Goal: Information Seeking & Learning: Compare options

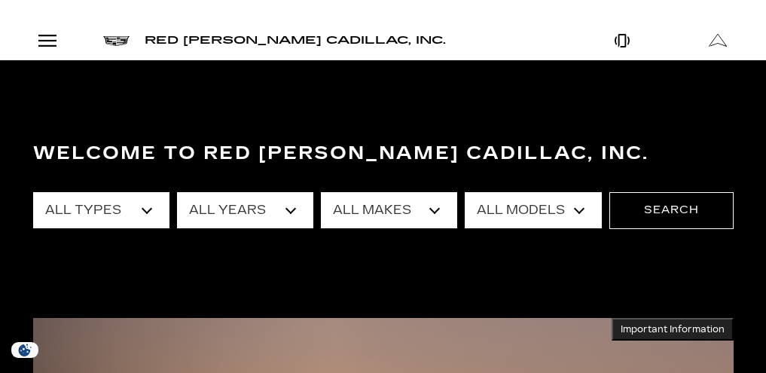
click at [0, 0] on link "Show New" at bounding box center [0, 0] width 0 height 0
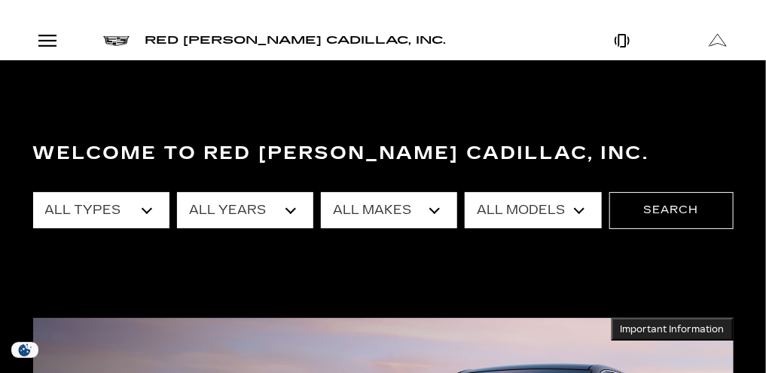
click at [0, 0] on link "LYRIQ" at bounding box center [0, 0] width 0 height 0
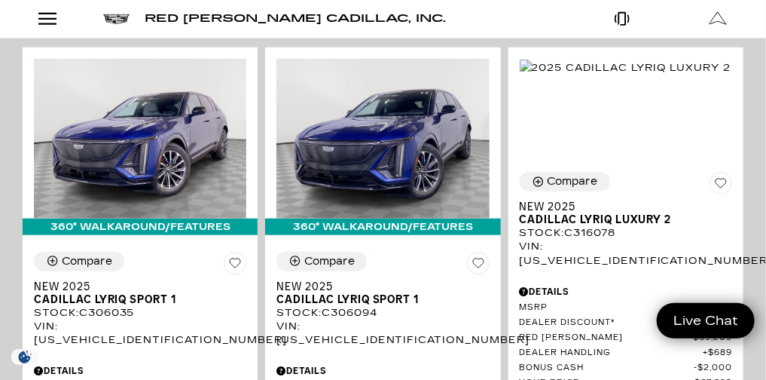
scroll to position [354, 0]
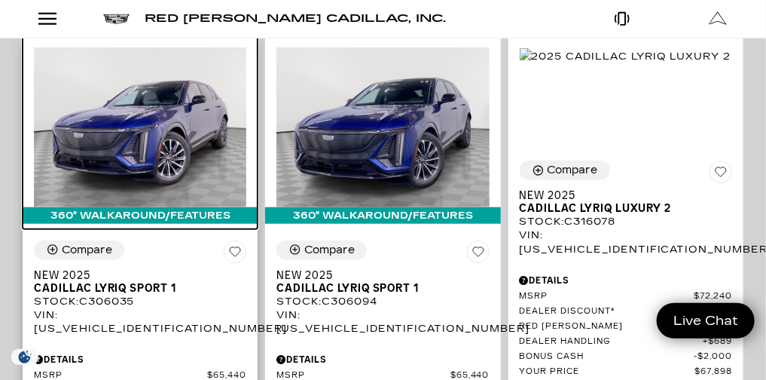
click at [246, 97] on img at bounding box center [140, 127] width 212 height 160
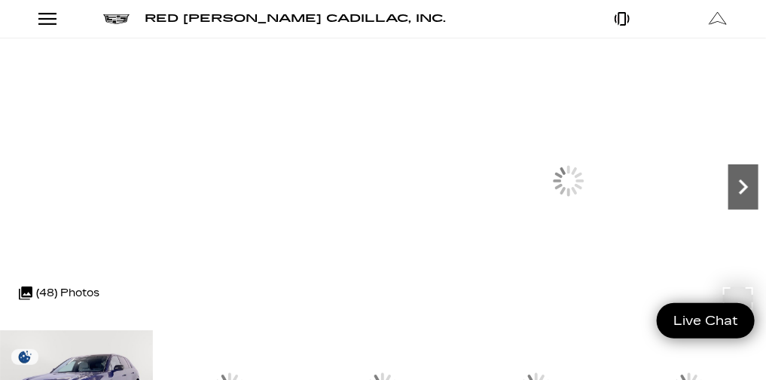
click at [728, 202] on icon "Next" at bounding box center [743, 187] width 30 height 30
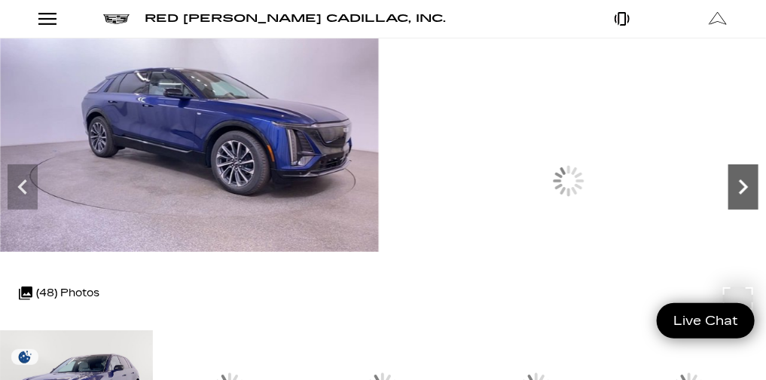
click at [728, 202] on icon "Next" at bounding box center [743, 187] width 30 height 30
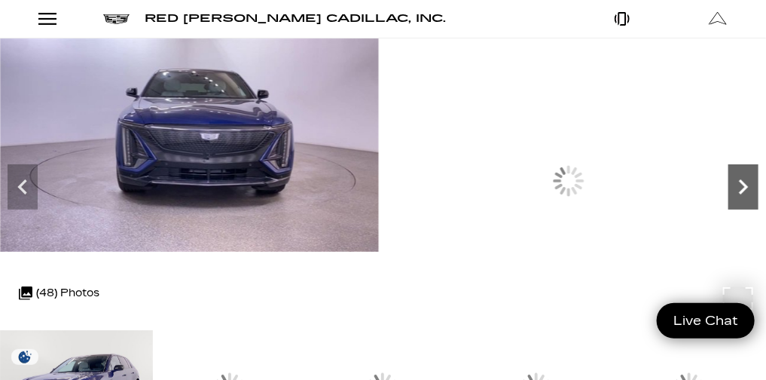
click at [728, 202] on icon "Next" at bounding box center [743, 187] width 30 height 30
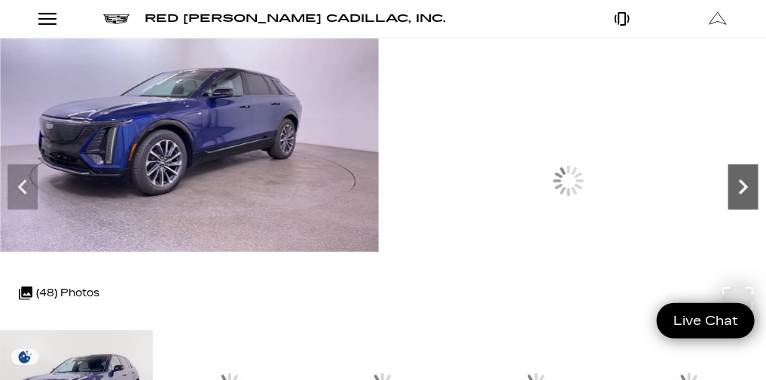
click at [728, 202] on icon "Next" at bounding box center [743, 187] width 30 height 30
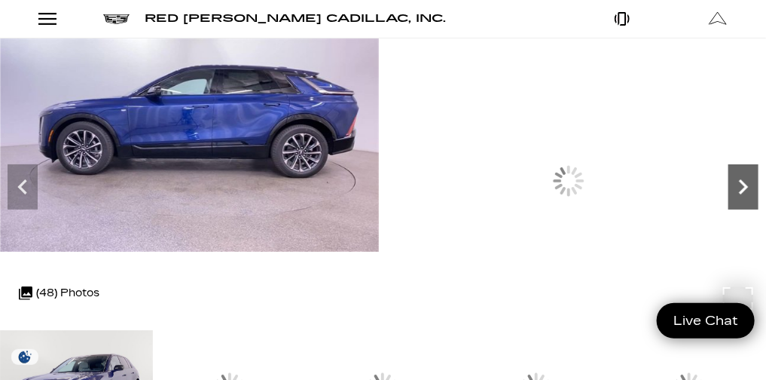
click at [728, 202] on icon "Next" at bounding box center [743, 187] width 30 height 30
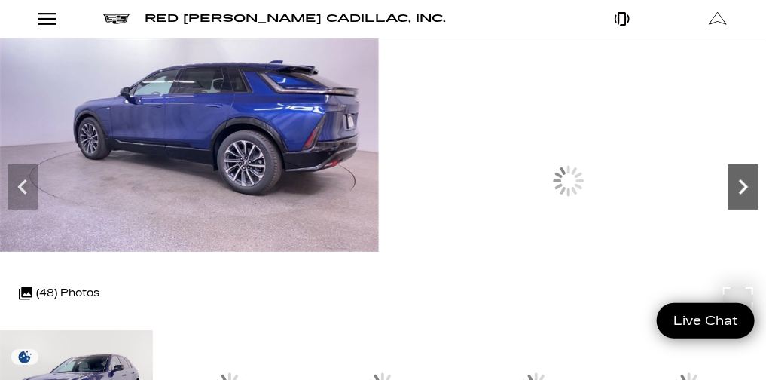
click at [728, 202] on icon "Next" at bounding box center [743, 187] width 30 height 30
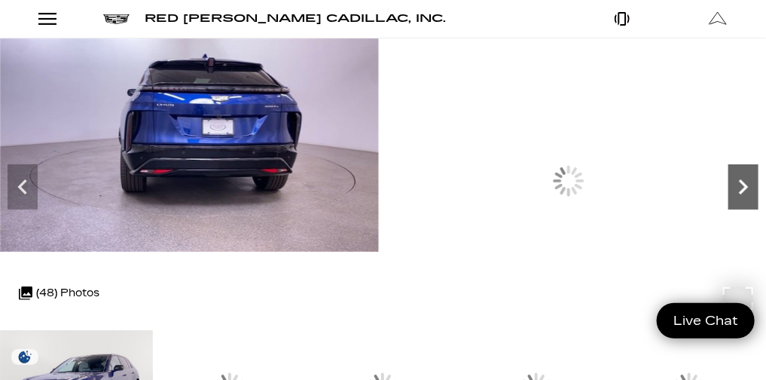
click at [728, 202] on icon "Next" at bounding box center [743, 187] width 30 height 30
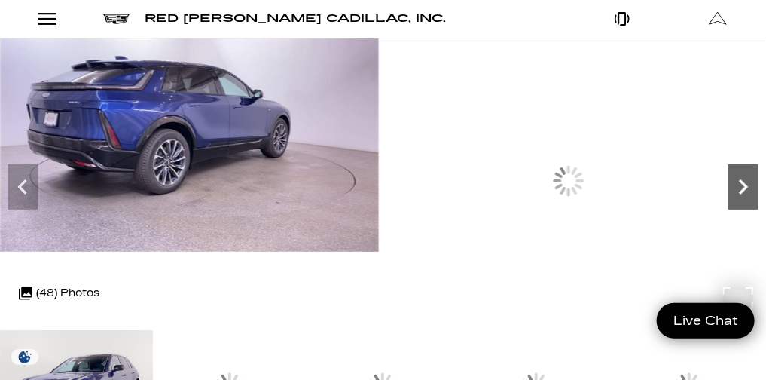
click at [728, 202] on icon "Next" at bounding box center [743, 187] width 30 height 30
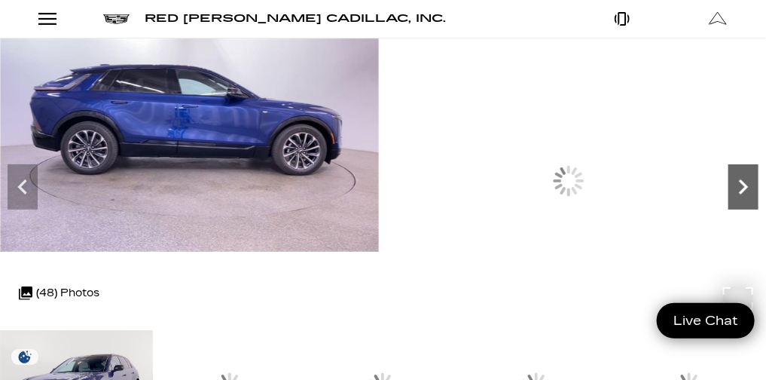
click at [728, 202] on icon "Next" at bounding box center [743, 187] width 30 height 30
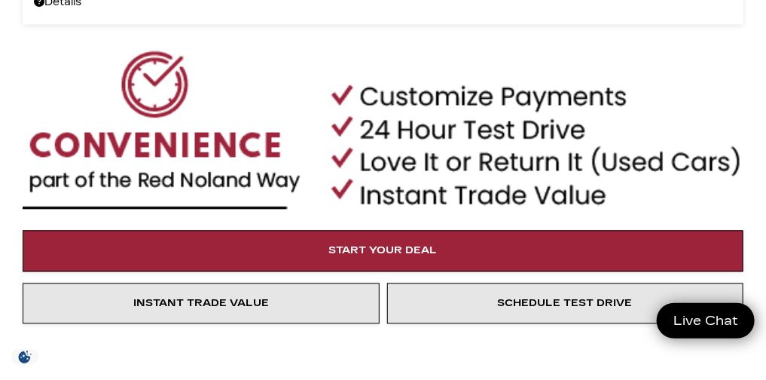
scroll to position [531, 0]
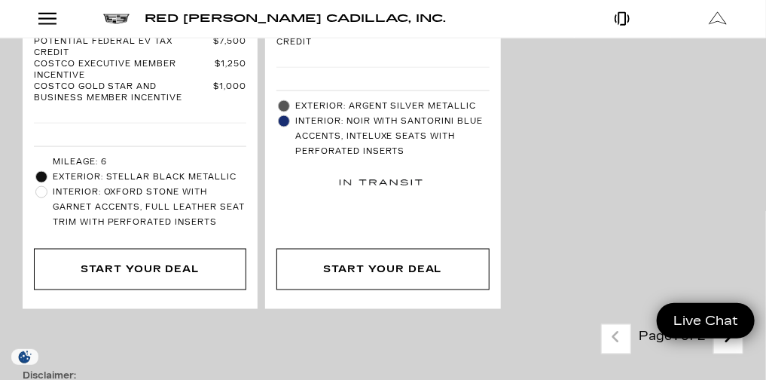
scroll to position [6140, 0]
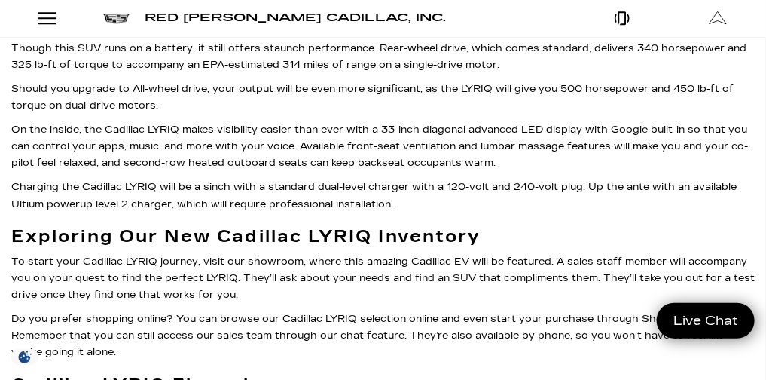
scroll to position [6851, 0]
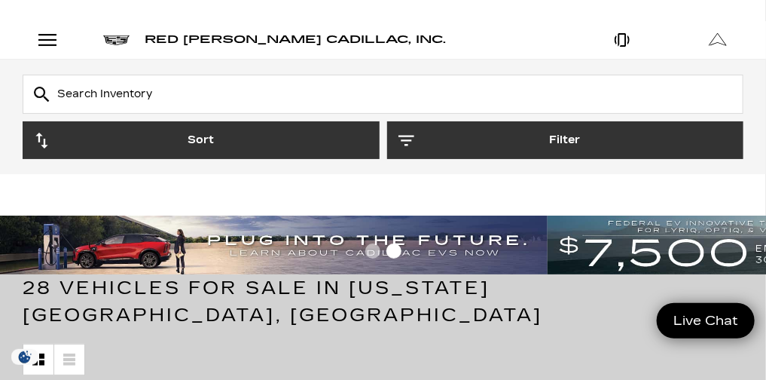
click at [0, 0] on link "Show New" at bounding box center [0, 0] width 0 height 0
click at [0, 0] on link "OPTIQ" at bounding box center [0, 0] width 0 height 0
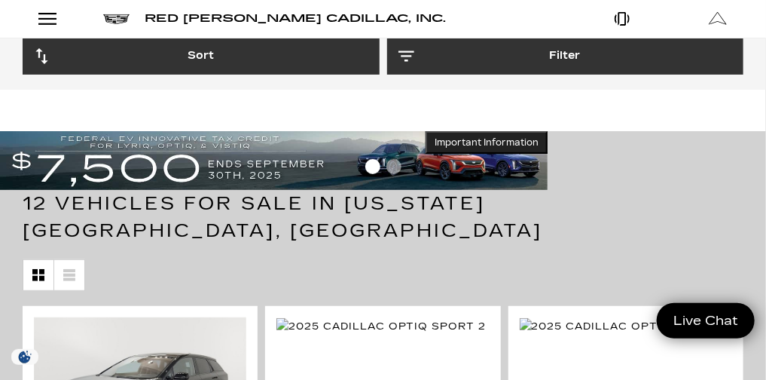
scroll to position [53, 0]
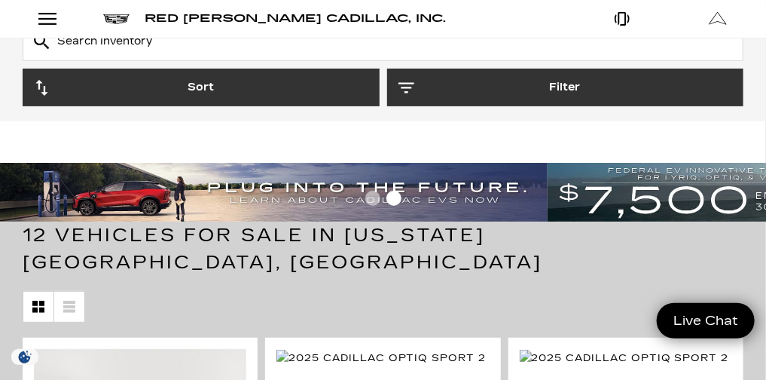
click at [0, 0] on link "Show New" at bounding box center [0, 0] width 0 height 0
click at [0, 0] on link "LYRIQ" at bounding box center [0, 0] width 0 height 0
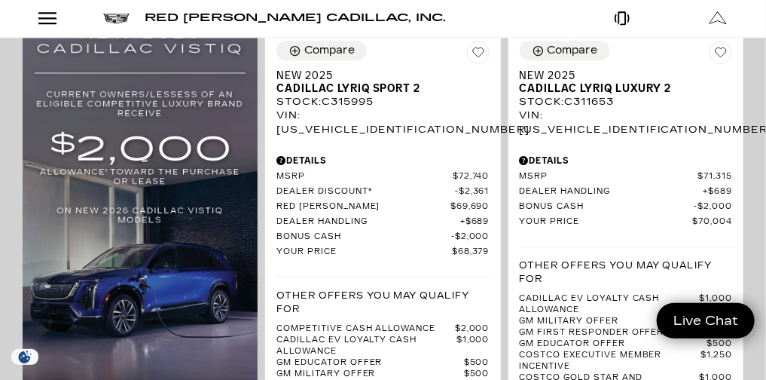
scroll to position [1131, 0]
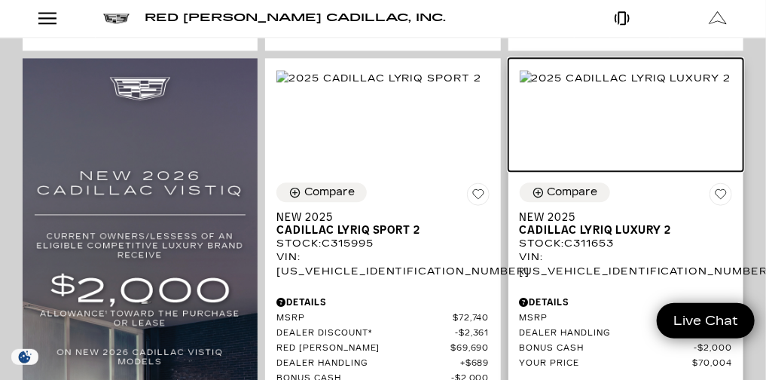
click at [697, 87] on img at bounding box center [626, 78] width 212 height 17
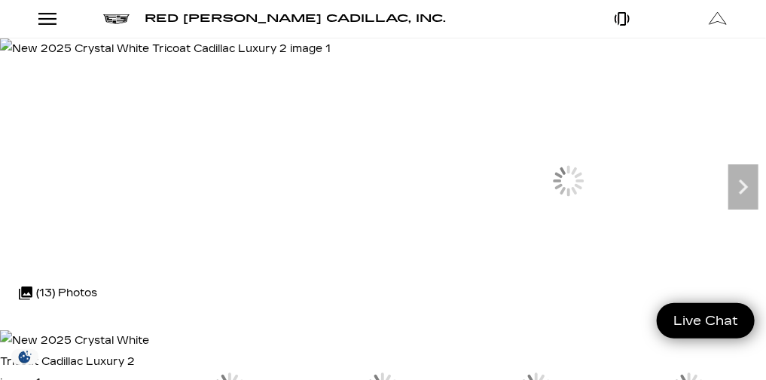
scroll to position [54, 0]
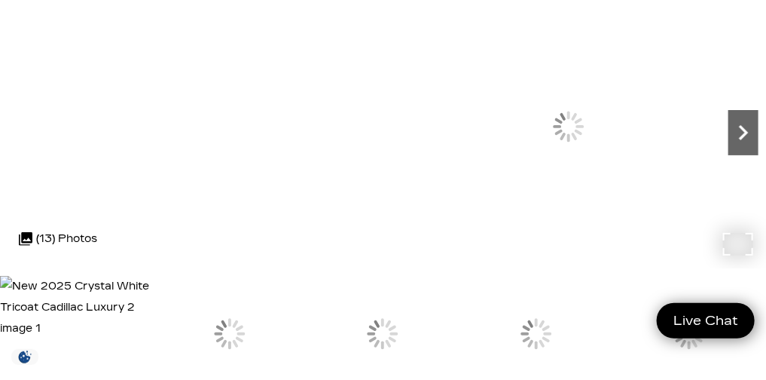
click at [739, 140] on icon "Next" at bounding box center [743, 132] width 9 height 15
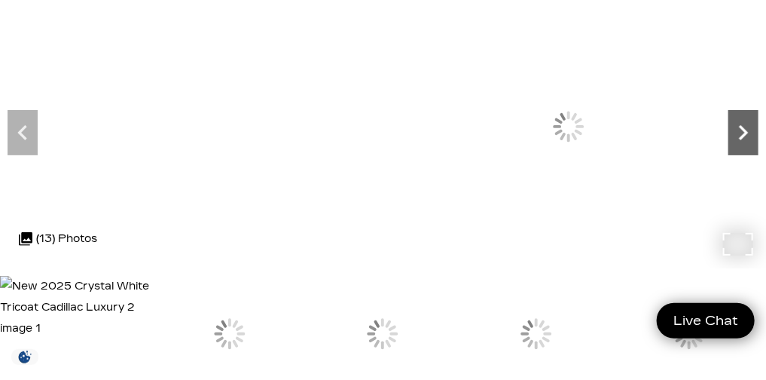
click at [739, 140] on icon "Next" at bounding box center [743, 132] width 9 height 15
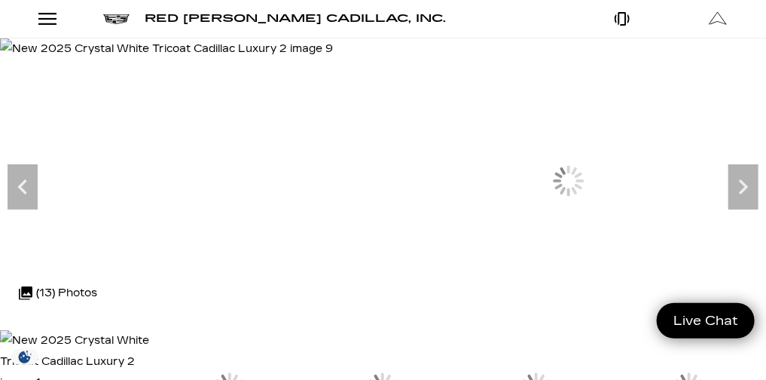
click at [0, 0] on button "Show More" at bounding box center [0, 0] width 0 height 0
click at [0, 0] on link "Courtesy Transportation Vehicles" at bounding box center [0, 0] width 0 height 0
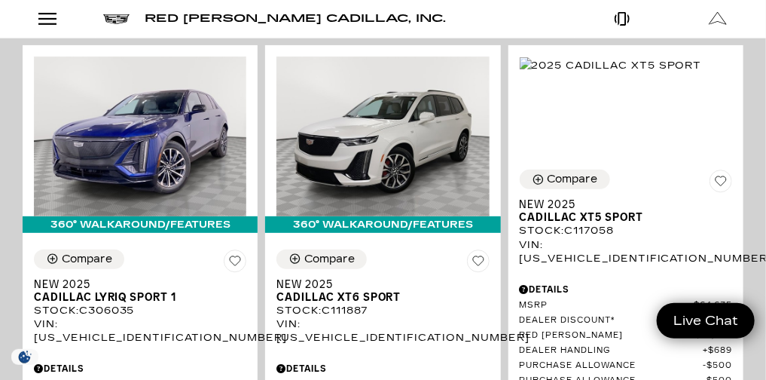
scroll to position [1930, 0]
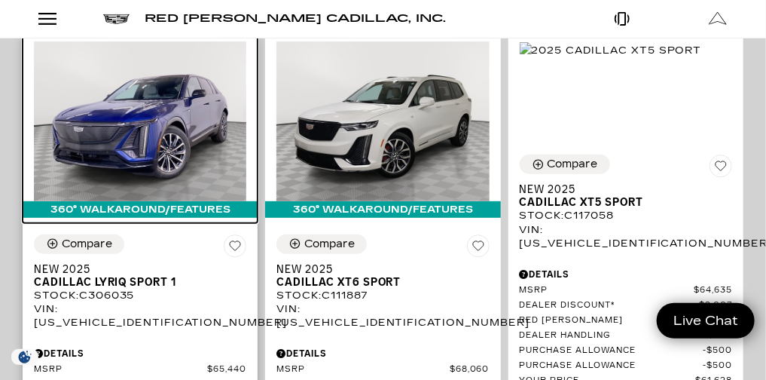
click at [246, 165] on img at bounding box center [140, 121] width 212 height 160
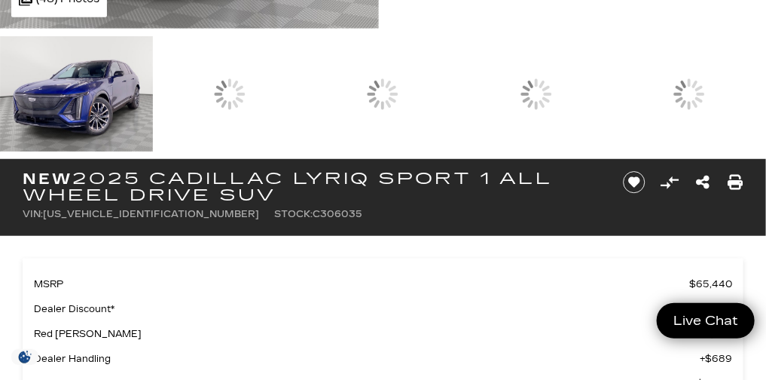
scroll to position [83, 0]
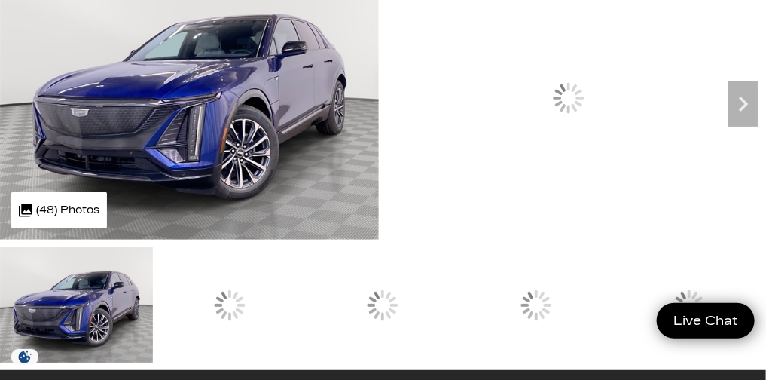
click at [728, 119] on icon "Next" at bounding box center [743, 104] width 30 height 30
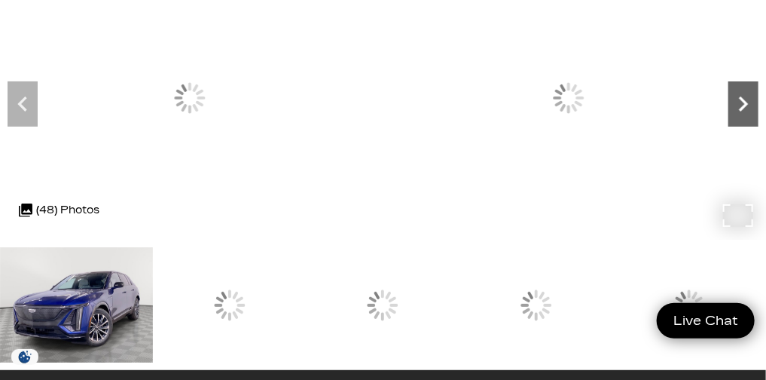
scroll to position [0, 0]
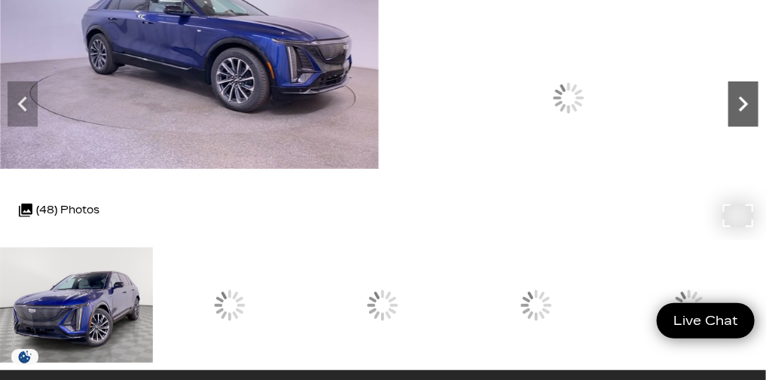
click at [728, 119] on icon "Next" at bounding box center [743, 104] width 30 height 30
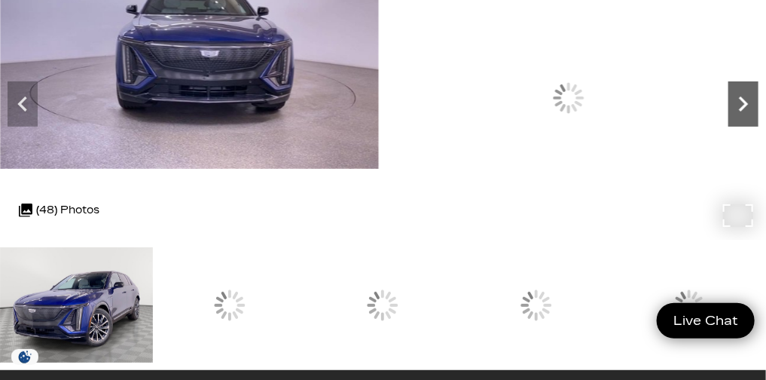
click at [728, 119] on icon "Next" at bounding box center [743, 104] width 30 height 30
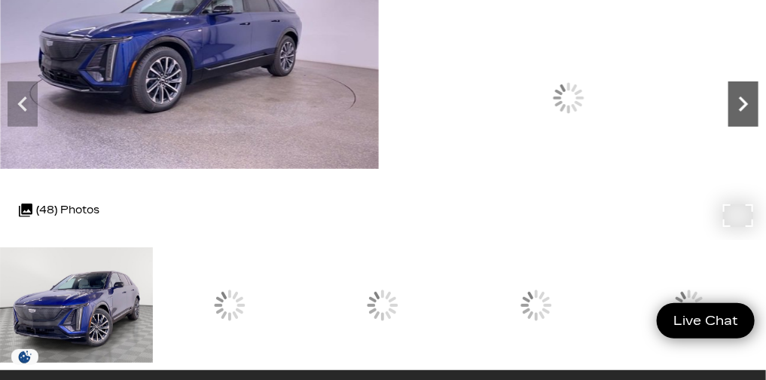
click at [728, 119] on icon "Next" at bounding box center [743, 104] width 30 height 30
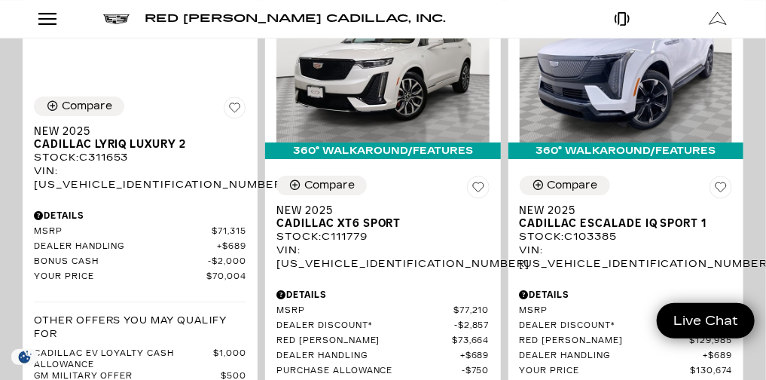
scroll to position [3541, 0]
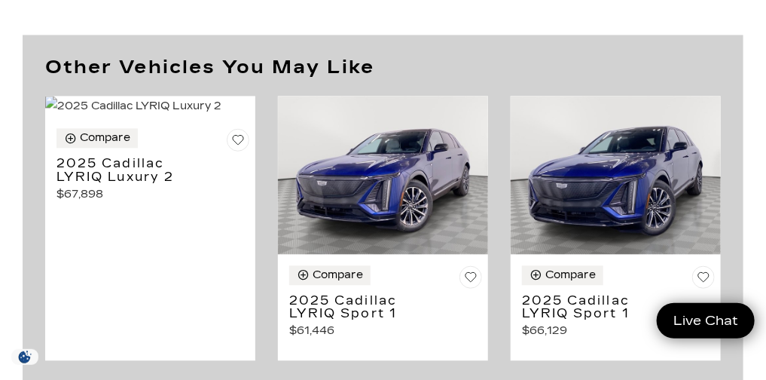
scroll to position [8360, 0]
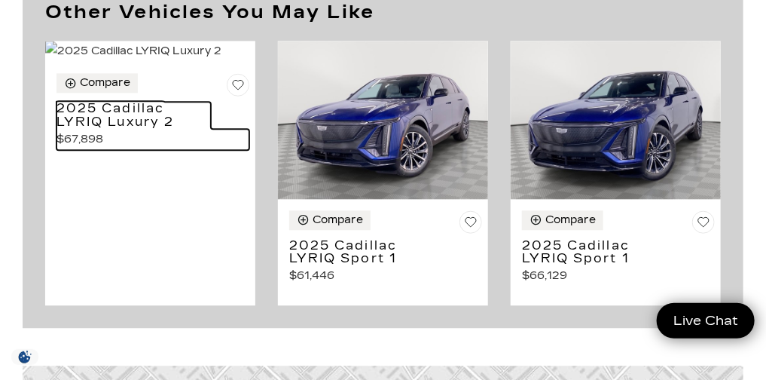
click at [99, 128] on h3 "2025 Cadillac LYRIQ Luxury 2" at bounding box center [133, 115] width 154 height 26
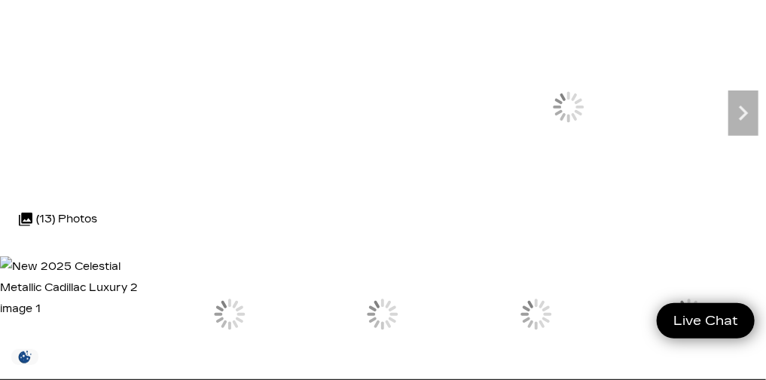
scroll to position [100, 0]
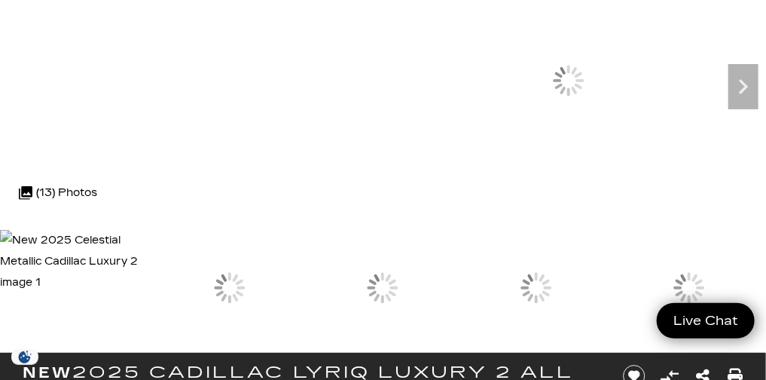
click at [739, 94] on icon "Next" at bounding box center [743, 86] width 9 height 15
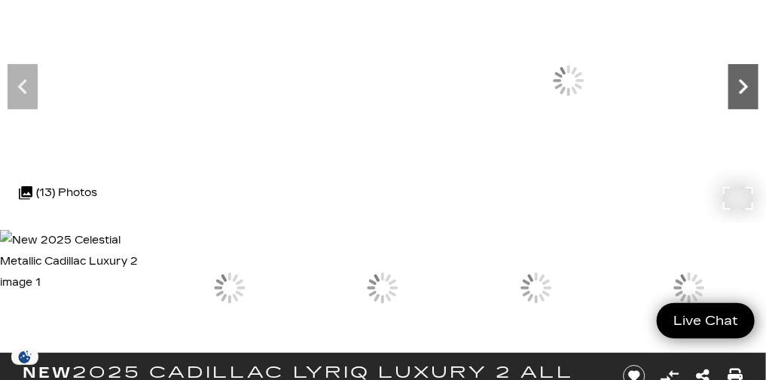
click at [739, 94] on icon "Next" at bounding box center [743, 86] width 9 height 15
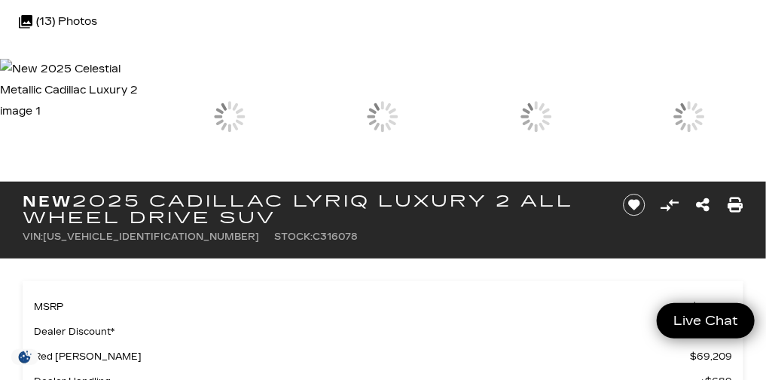
scroll to position [0, 0]
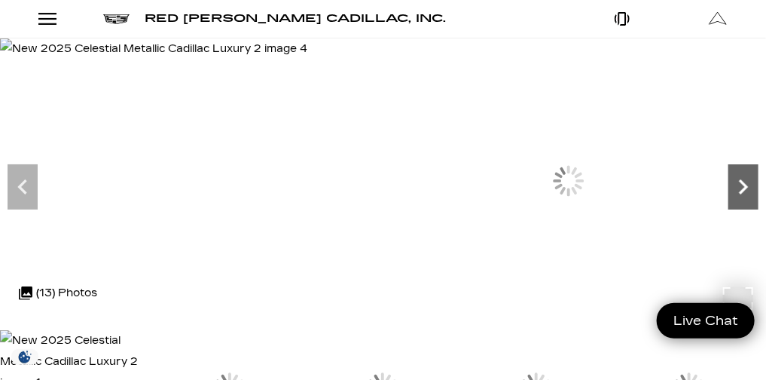
click at [728, 202] on icon "Next" at bounding box center [743, 187] width 30 height 30
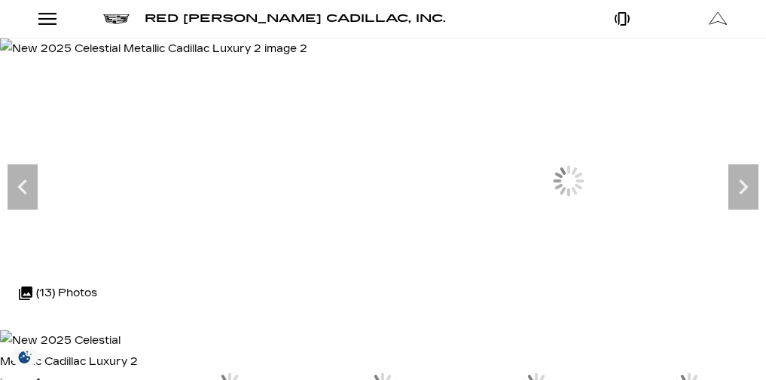
scroll to position [75, 0]
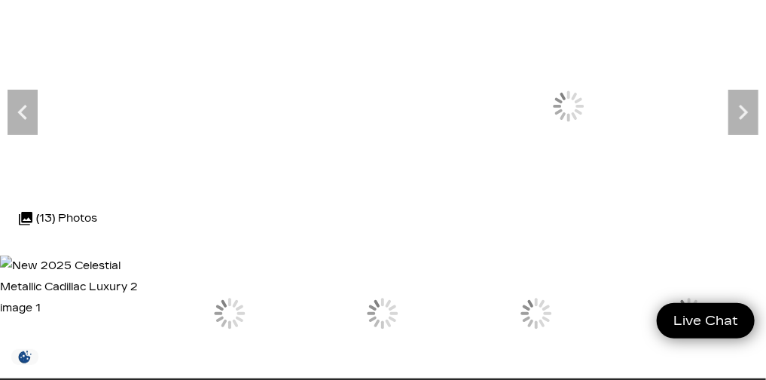
click at [739, 120] on icon "Next" at bounding box center [743, 112] width 9 height 15
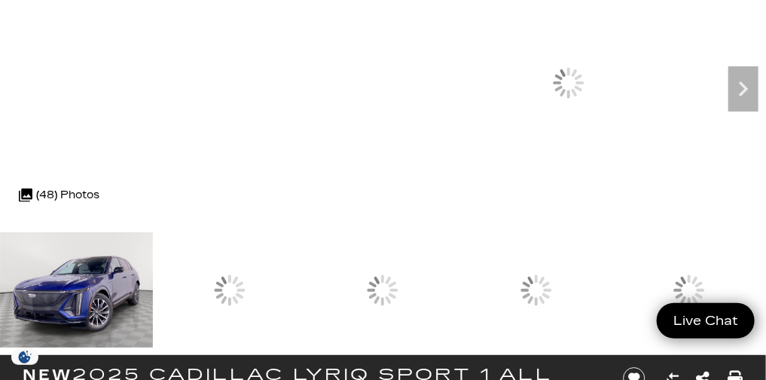
scroll to position [97, 0]
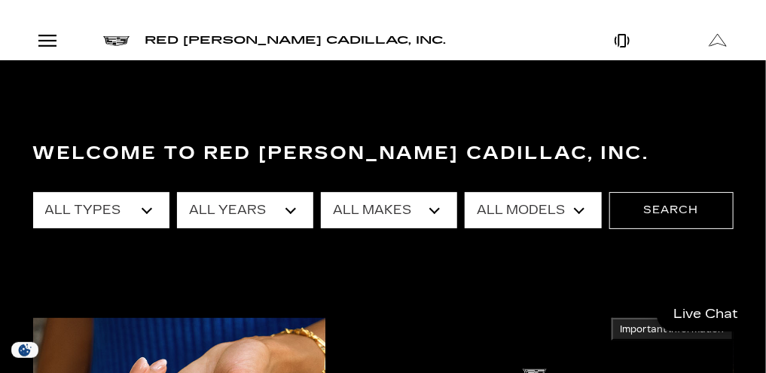
click at [739, 105] on section "Welcome to Red [PERSON_NAME] Cadillac, Inc. All Types New Used Certified Used D…" at bounding box center [383, 245] width 766 height 371
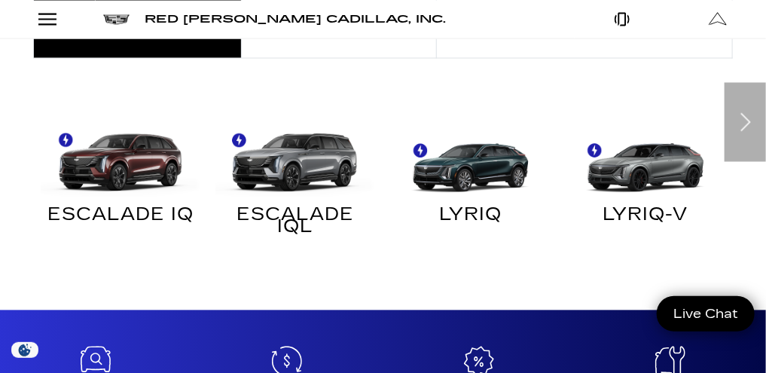
scroll to position [936, 0]
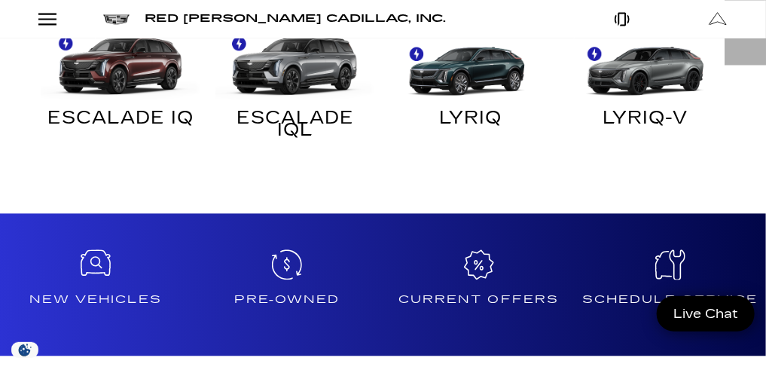
click at [453, 100] on img at bounding box center [467, 60] width 160 height 80
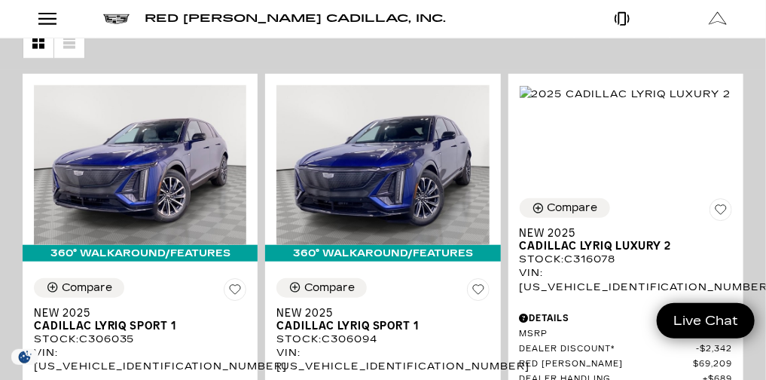
scroll to position [297, 0]
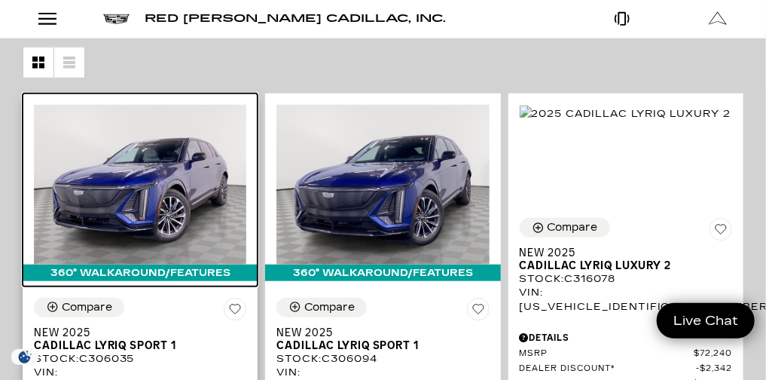
click at [246, 151] on img at bounding box center [140, 185] width 212 height 160
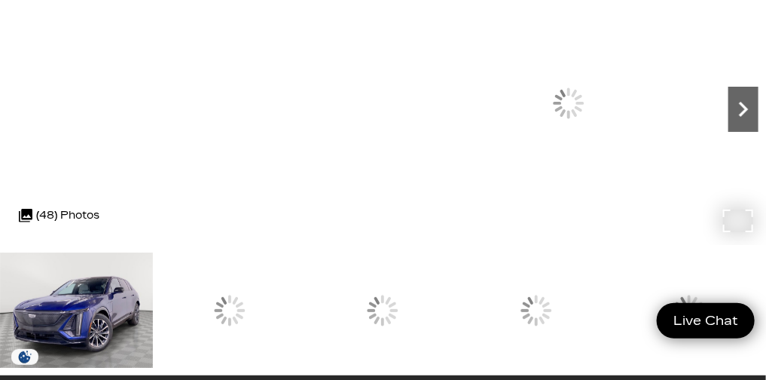
click at [739, 117] on icon "Next" at bounding box center [743, 109] width 9 height 15
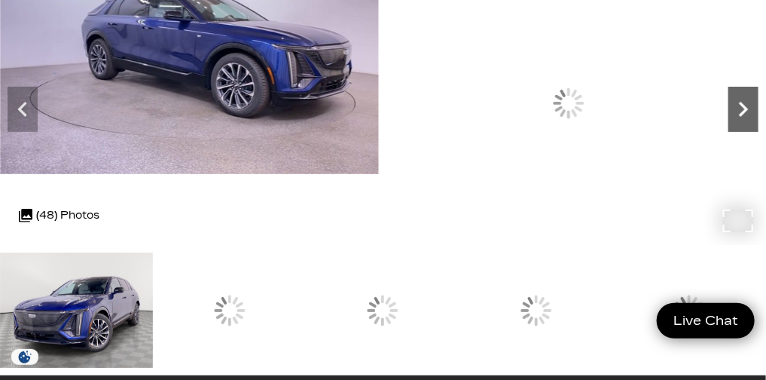
click at [739, 117] on icon "Next" at bounding box center [743, 109] width 9 height 15
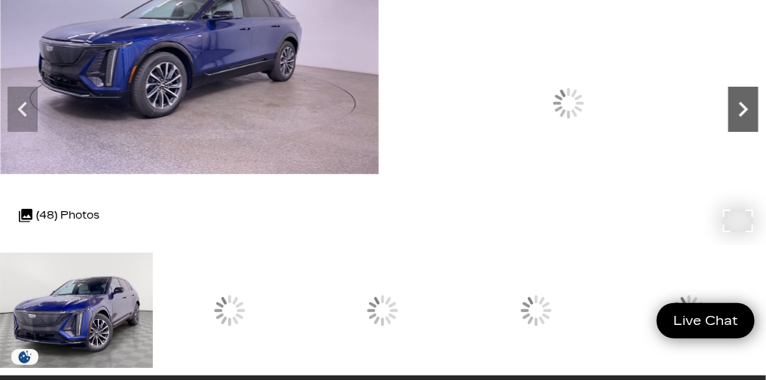
click at [739, 117] on icon "Next" at bounding box center [743, 109] width 9 height 15
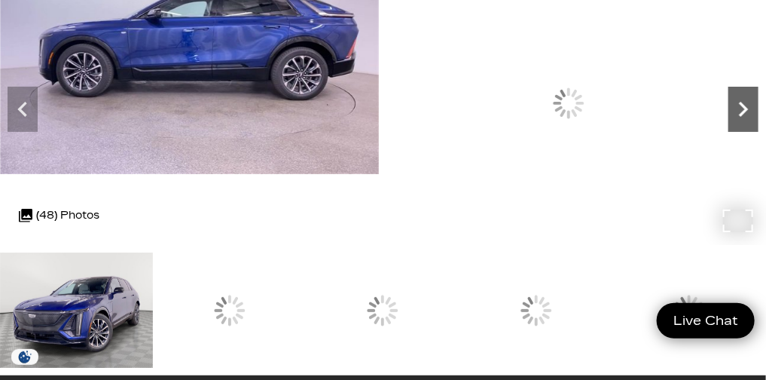
click at [739, 117] on icon "Next" at bounding box center [743, 109] width 9 height 15
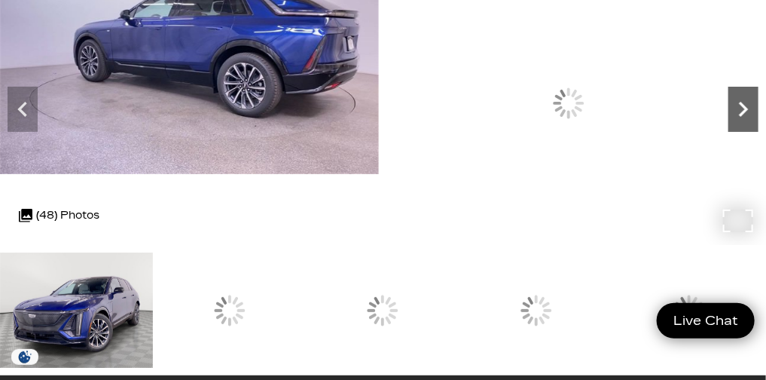
click at [739, 117] on icon "Next" at bounding box center [743, 109] width 9 height 15
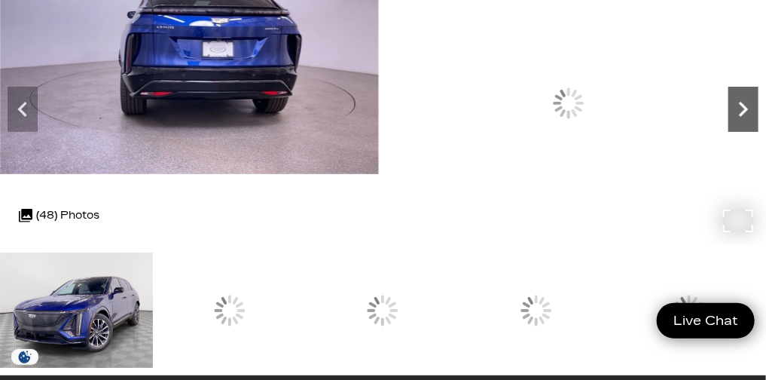
click at [739, 117] on icon "Next" at bounding box center [743, 109] width 9 height 15
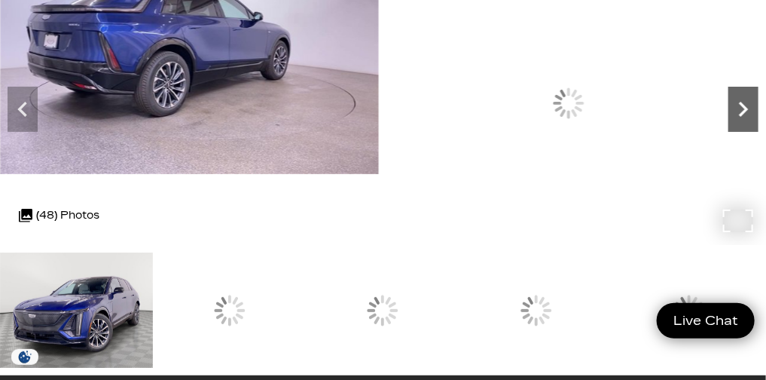
click at [739, 117] on icon "Next" at bounding box center [743, 109] width 9 height 15
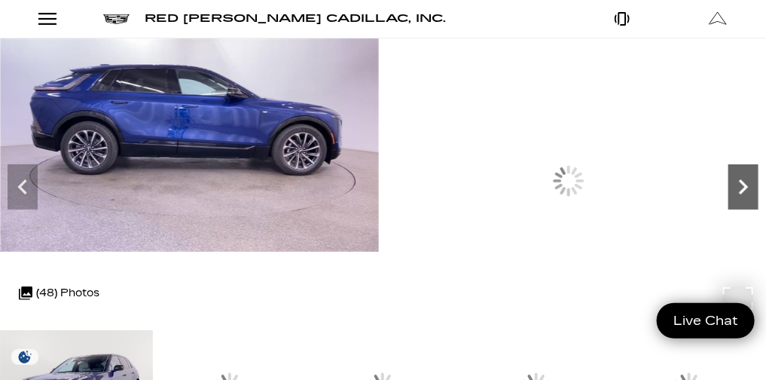
click at [728, 202] on icon "Next" at bounding box center [743, 187] width 30 height 30
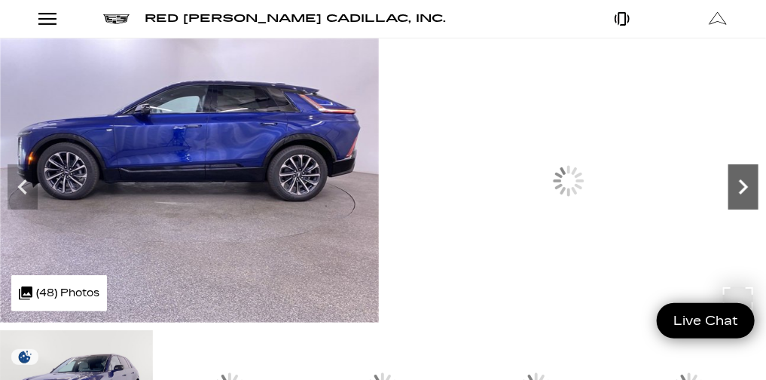
click at [728, 202] on icon "Next" at bounding box center [743, 187] width 30 height 30
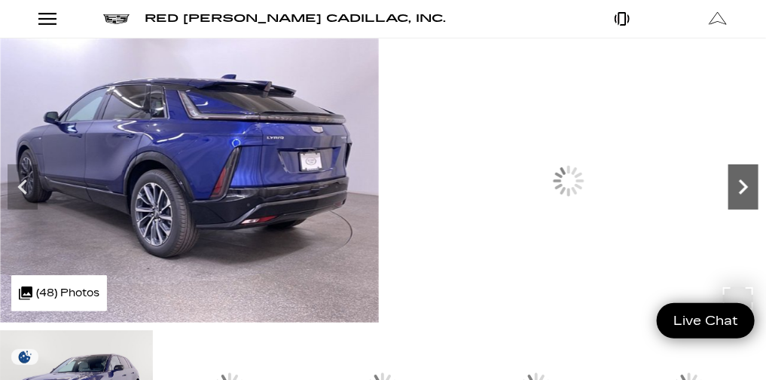
click at [728, 202] on icon "Next" at bounding box center [743, 187] width 30 height 30
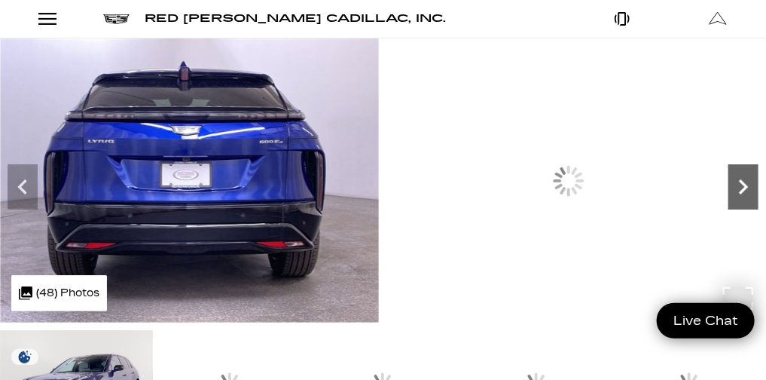
click at [728, 202] on icon "Next" at bounding box center [743, 187] width 30 height 30
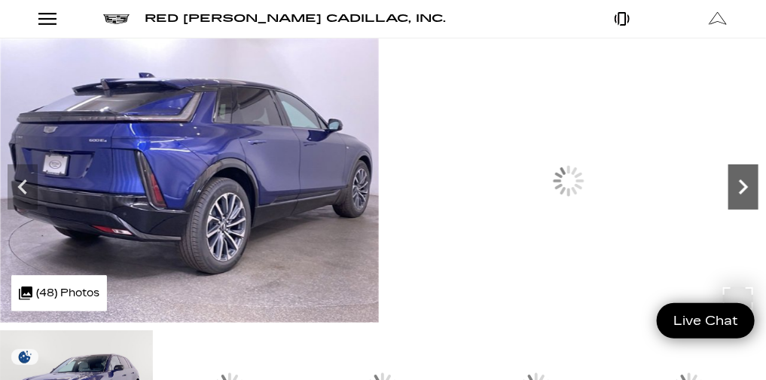
click at [728, 202] on icon "Next" at bounding box center [743, 187] width 30 height 30
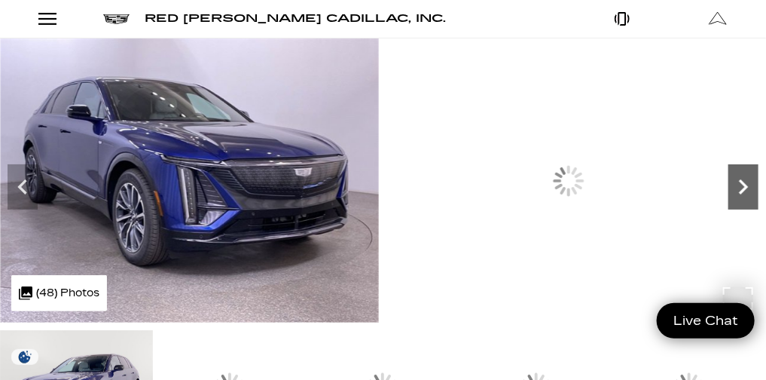
click at [728, 202] on icon "Next" at bounding box center [743, 187] width 30 height 30
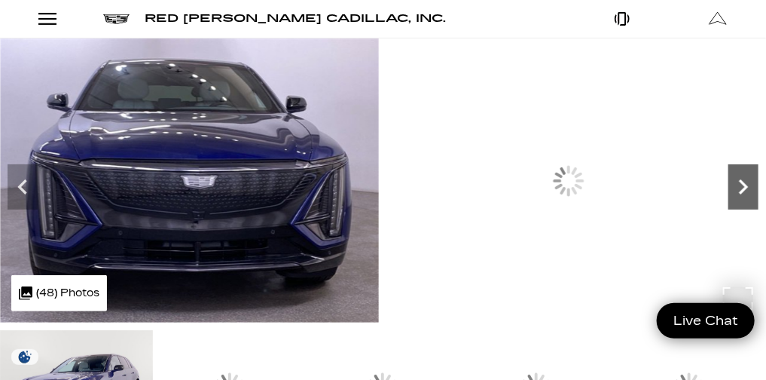
click at [728, 202] on icon "Next" at bounding box center [743, 187] width 30 height 30
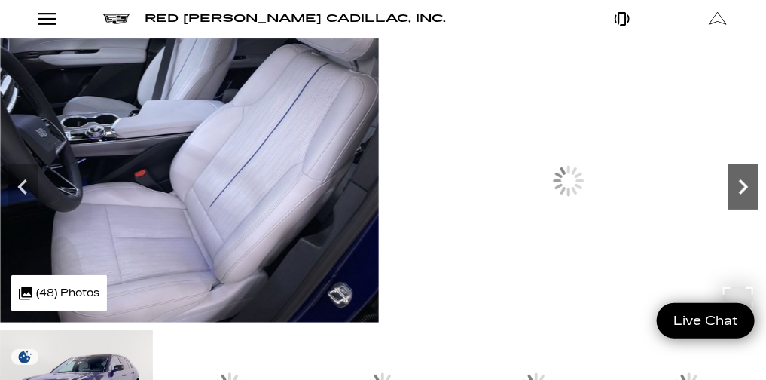
click at [728, 202] on icon "Next" at bounding box center [743, 187] width 30 height 30
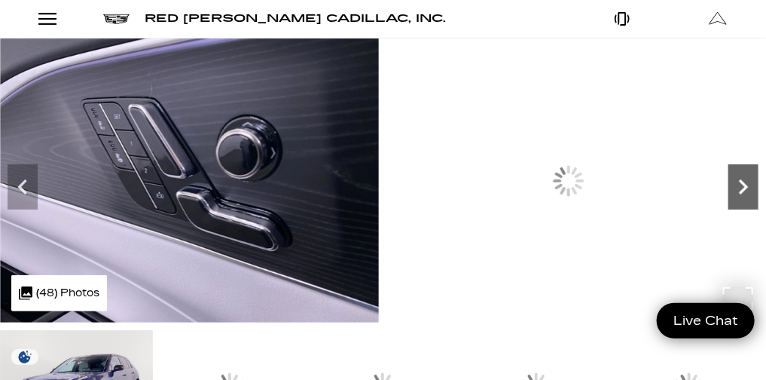
click at [728, 202] on icon "Next" at bounding box center [743, 187] width 30 height 30
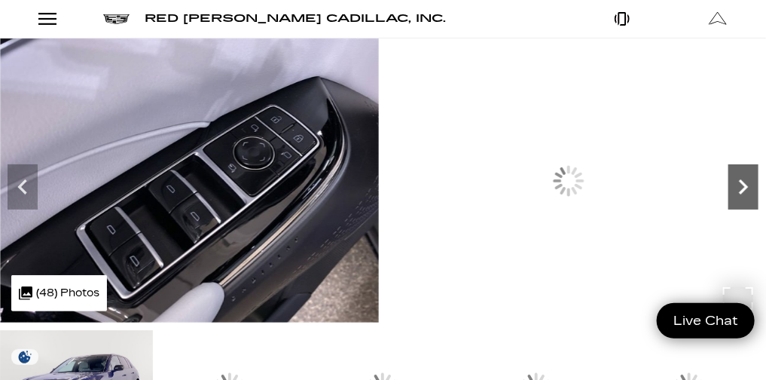
click at [728, 202] on icon "Next" at bounding box center [743, 187] width 30 height 30
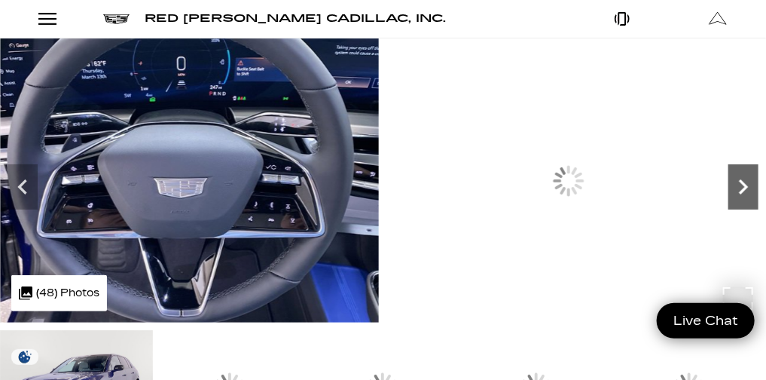
click at [728, 202] on icon "Next" at bounding box center [743, 187] width 30 height 30
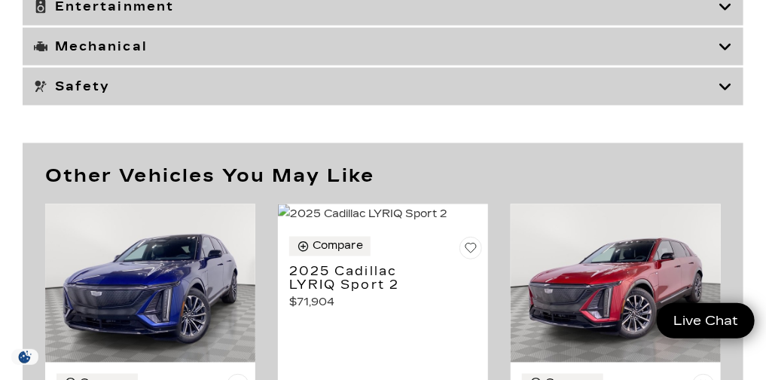
scroll to position [8044, 0]
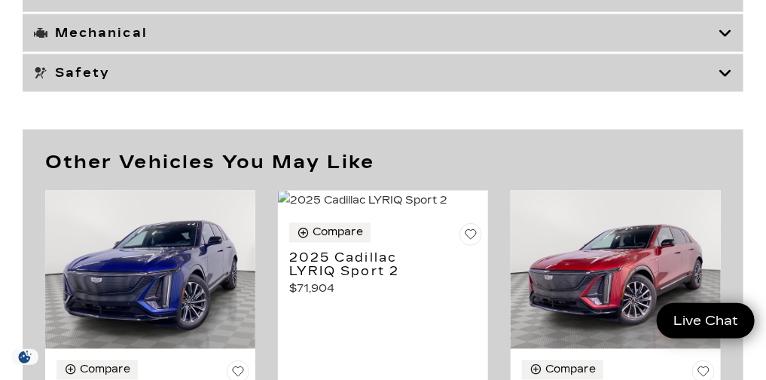
click at [517, 253] on div "Other Vehicles You May Like Compare 2025 Cadillac LYRIQ Sport 1 $66,129" at bounding box center [383, 304] width 766 height 348
click at [524, 251] on div "Other Vehicles You May Like Compare 2025 Cadillac LYRIQ Sport 1 $66,129" at bounding box center [383, 304] width 766 height 348
click at [524, 250] on div "Other Vehicles You May Like Compare 2025 Cadillac LYRIQ Sport 1 $66,129" at bounding box center [383, 304] width 766 height 348
click at [538, 259] on div "Other Vehicles You May Like Compare 2025 Cadillac LYRIQ Sport 1 $66,129" at bounding box center [383, 304] width 766 height 348
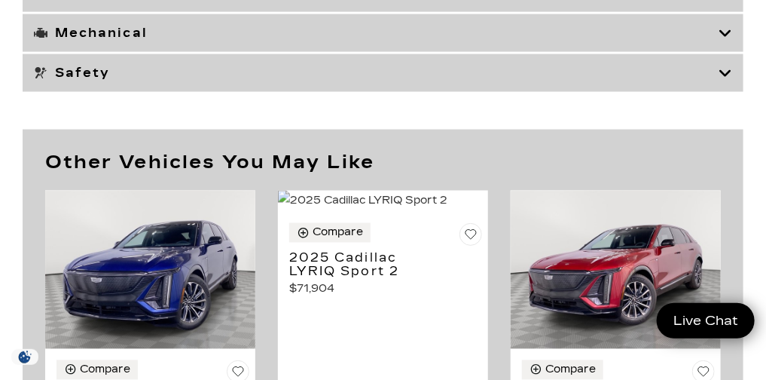
click at [538, 259] on div "Other Vehicles You May Like Compare 2025 Cadillac LYRIQ Sport 1 $66,129" at bounding box center [383, 304] width 766 height 348
drag, startPoint x: 539, startPoint y: 261, endPoint x: 523, endPoint y: 261, distance: 16.6
click at [539, 261] on div "Other Vehicles You May Like Compare 2025 Cadillac LYRIQ Sport 1 $66,129" at bounding box center [383, 304] width 766 height 348
click at [523, 261] on div "Other Vehicles You May Like Compare 2025 Cadillac LYRIQ Sport 1 $66,129" at bounding box center [383, 304] width 766 height 348
click at [541, 130] on div "Other Vehicles You May Like Compare 2025 Cadillac LYRIQ Sport 1 $66,129" at bounding box center [383, 304] width 766 height 348
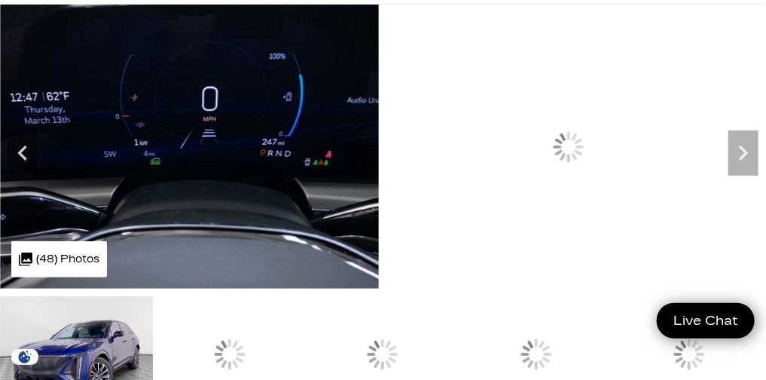
scroll to position [47, 0]
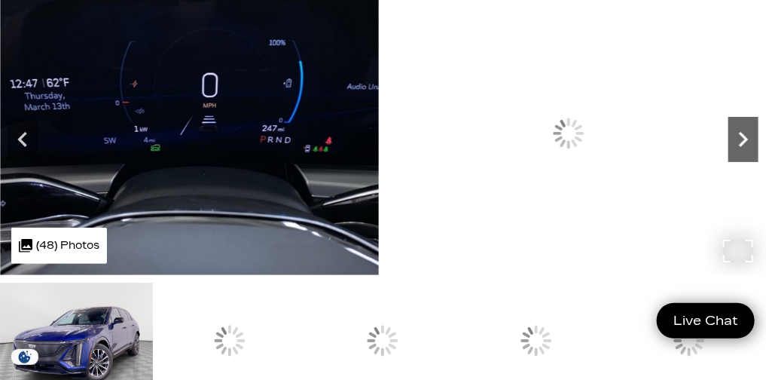
click at [728, 154] on icon "Next" at bounding box center [743, 139] width 30 height 30
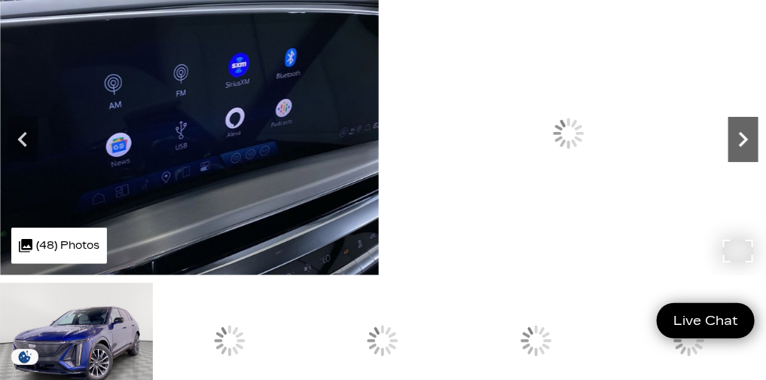
click at [728, 154] on icon "Next" at bounding box center [743, 139] width 30 height 30
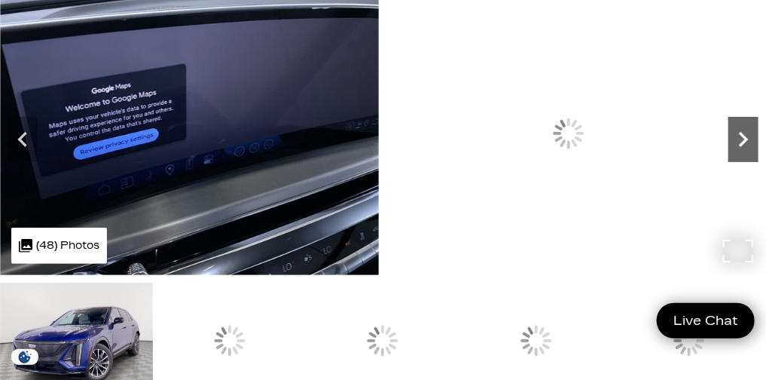
click at [728, 154] on icon "Next" at bounding box center [743, 139] width 30 height 30
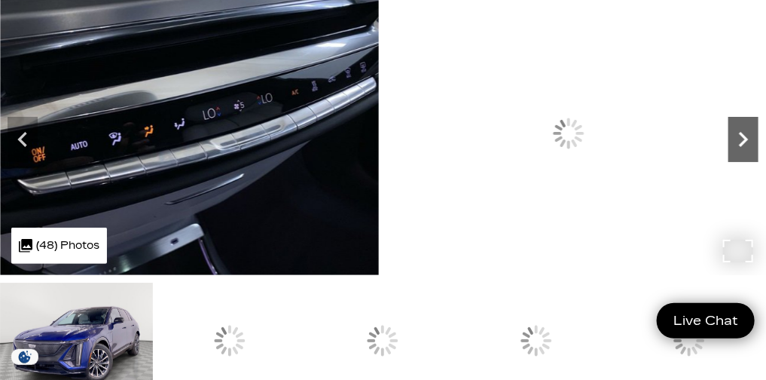
click at [728, 154] on icon "Next" at bounding box center [743, 139] width 30 height 30
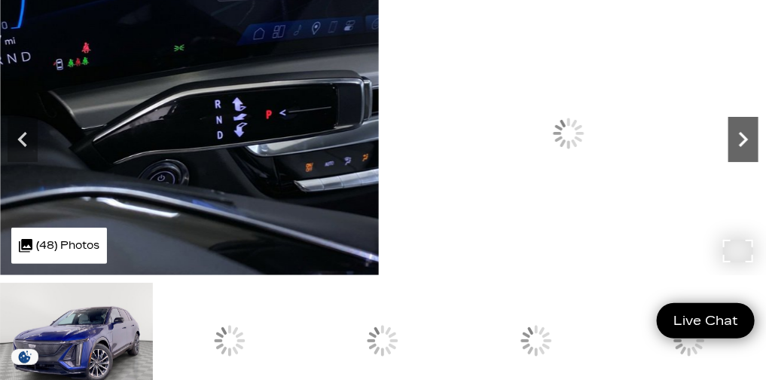
click at [728, 154] on icon "Next" at bounding box center [743, 139] width 30 height 30
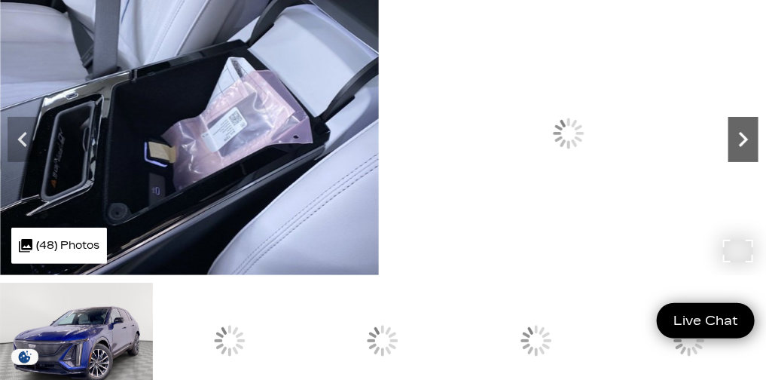
click at [728, 154] on icon "Next" at bounding box center [743, 139] width 30 height 30
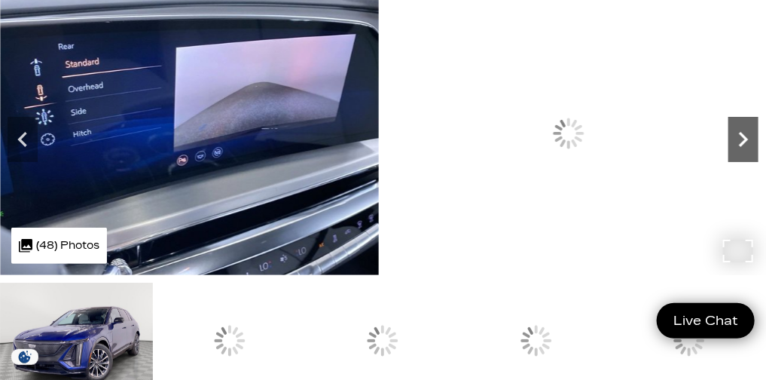
click at [728, 154] on icon "Next" at bounding box center [743, 139] width 30 height 30
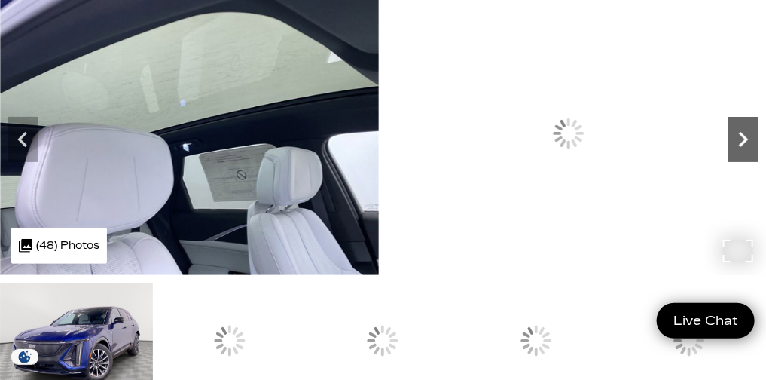
click at [728, 154] on icon "Next" at bounding box center [743, 139] width 30 height 30
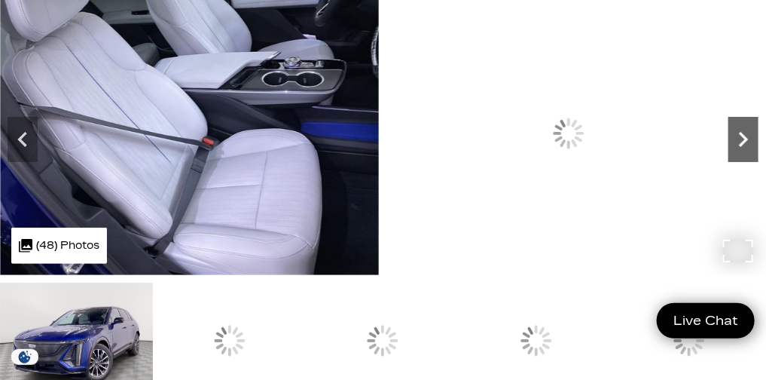
click at [728, 154] on icon "Next" at bounding box center [743, 139] width 30 height 30
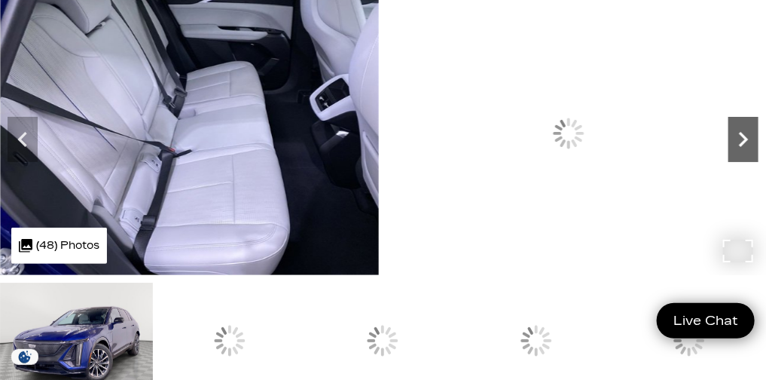
click at [728, 154] on icon "Next" at bounding box center [743, 139] width 30 height 30
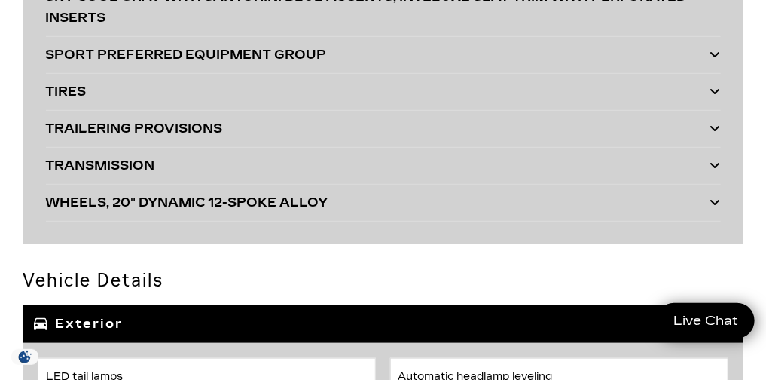
scroll to position [0, 0]
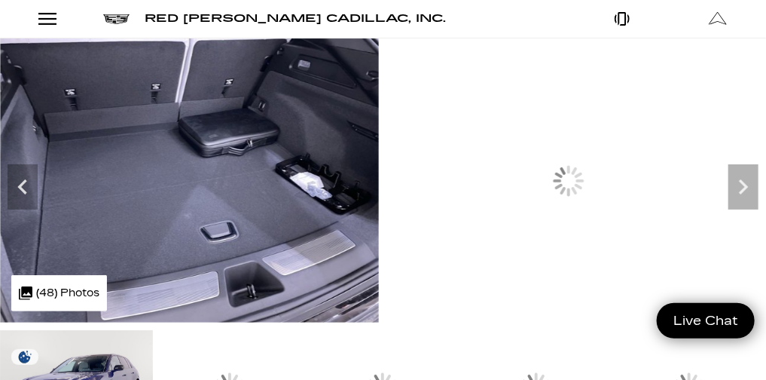
click at [0, 0] on link "Show New" at bounding box center [0, 0] width 0 height 0
click at [0, 0] on link "OPTIQ" at bounding box center [0, 0] width 0 height 0
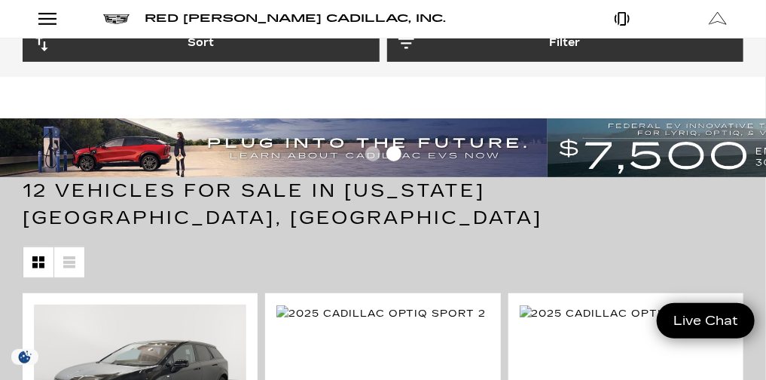
scroll to position [52, 0]
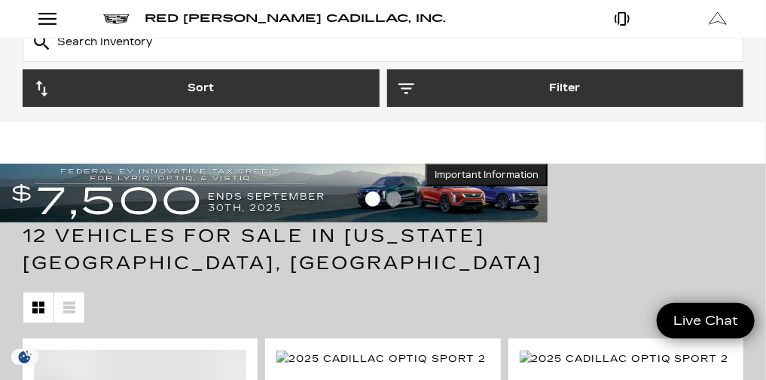
click at [0, 0] on link "Show New" at bounding box center [0, 0] width 0 height 0
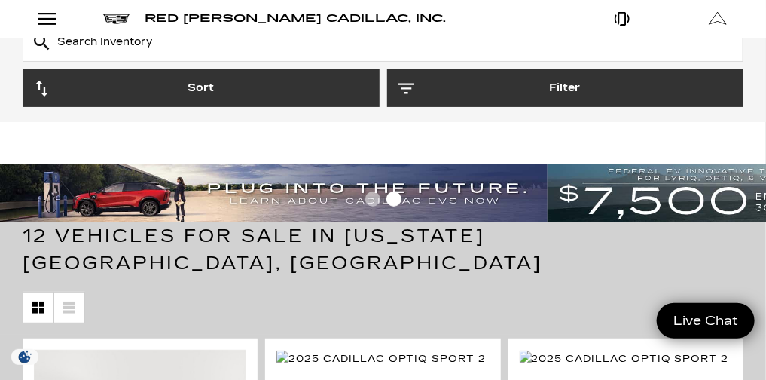
click at [0, 0] on link "LYRIQ" at bounding box center [0, 0] width 0 height 0
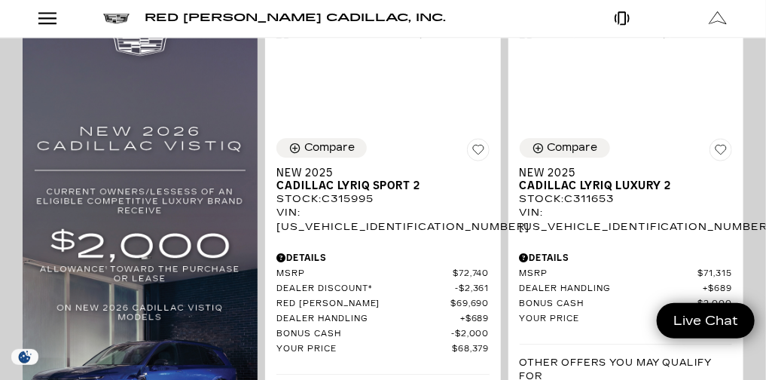
scroll to position [1082, 0]
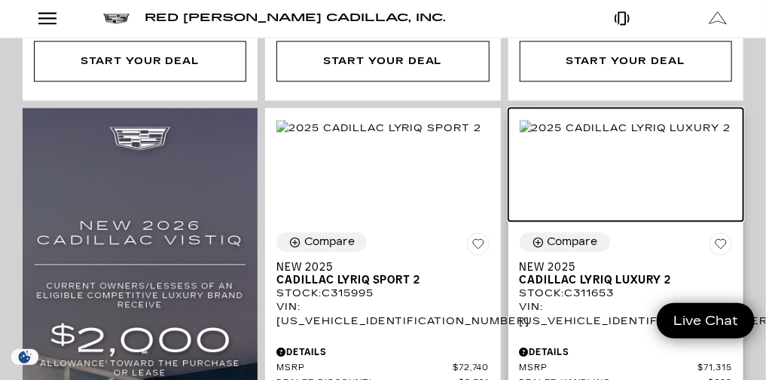
click at [675, 136] on img at bounding box center [626, 128] width 212 height 17
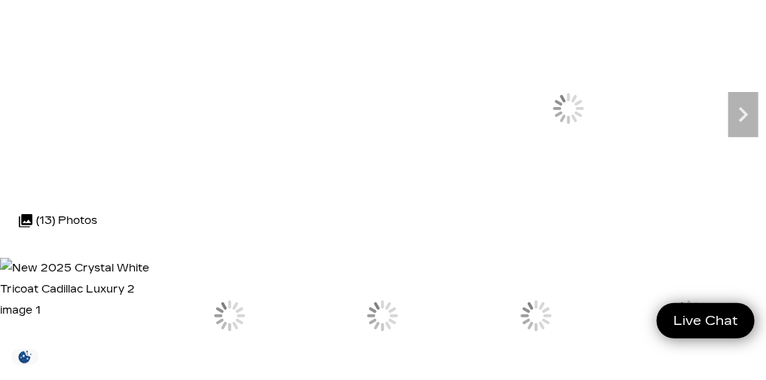
scroll to position [31, 0]
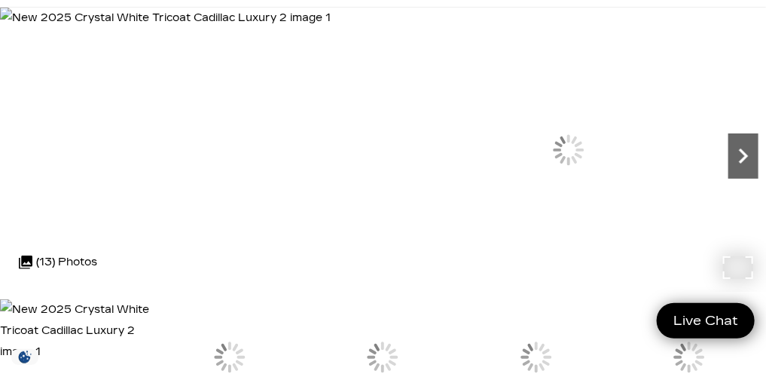
click at [728, 171] on icon "Next" at bounding box center [743, 156] width 30 height 30
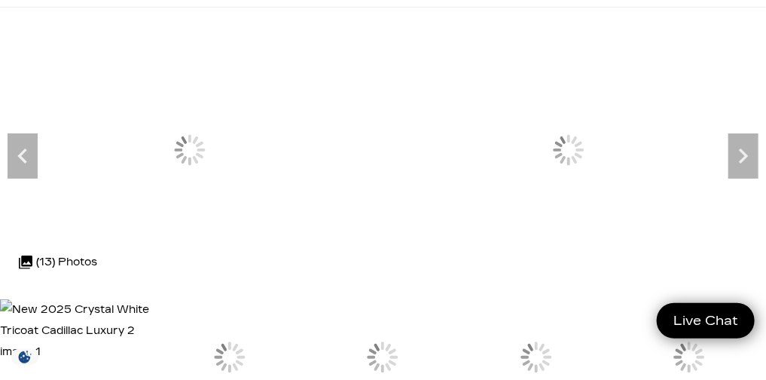
click at [0, 0] on img at bounding box center [0, 0] width 0 height 0
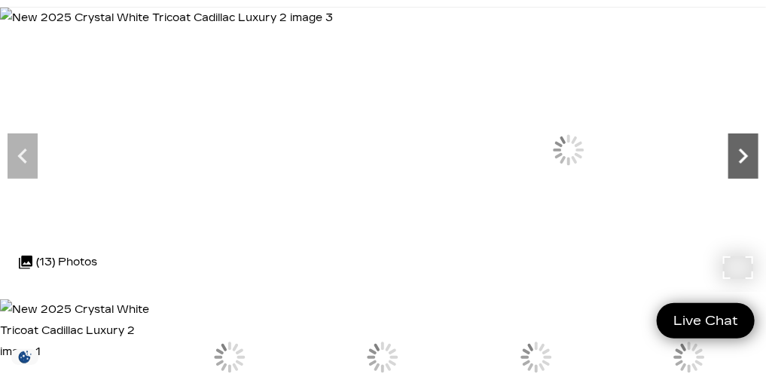
click at [728, 171] on icon "Next" at bounding box center [743, 156] width 30 height 30
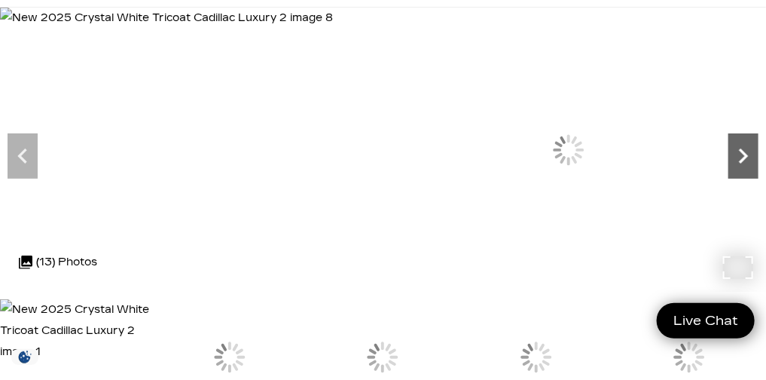
click at [728, 171] on icon "Next" at bounding box center [743, 156] width 30 height 30
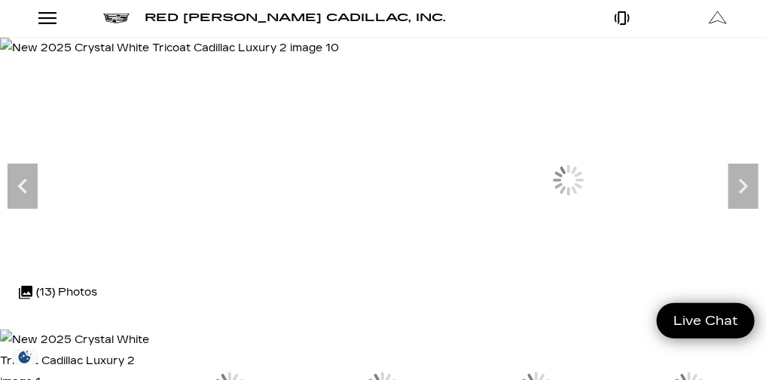
scroll to position [0, 0]
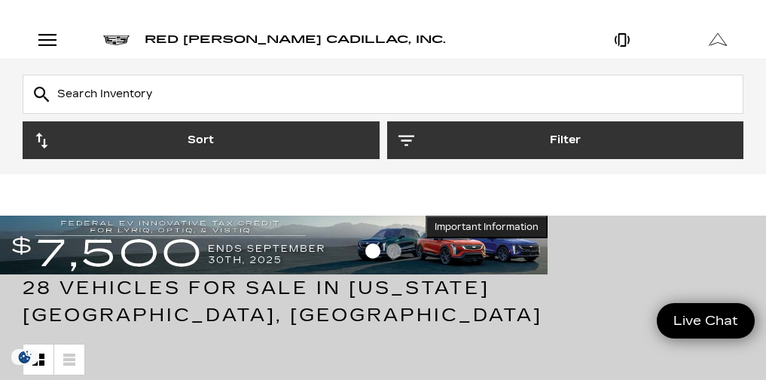
scroll to position [38, 0]
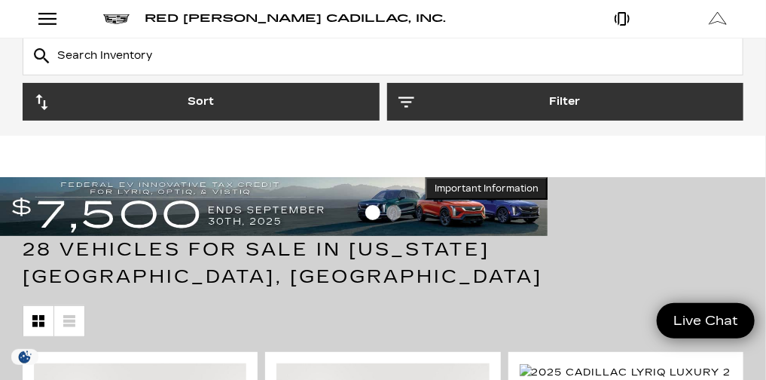
click at [0, 0] on link "LYRIQ" at bounding box center [0, 0] width 0 height 0
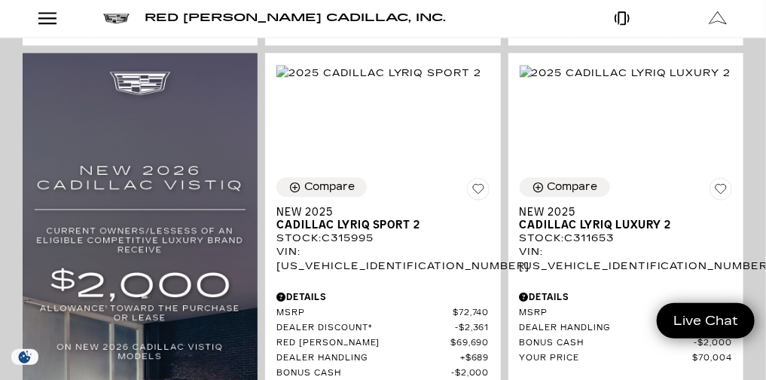
scroll to position [1149, 0]
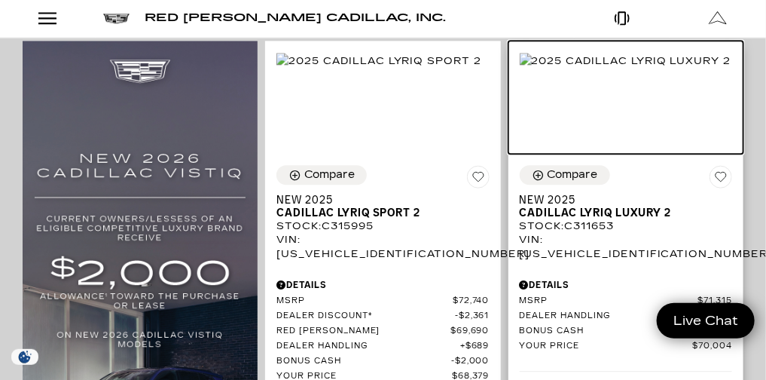
click at [668, 69] on img at bounding box center [626, 61] width 212 height 17
